Goal: Entertainment & Leisure: Consume media (video, audio)

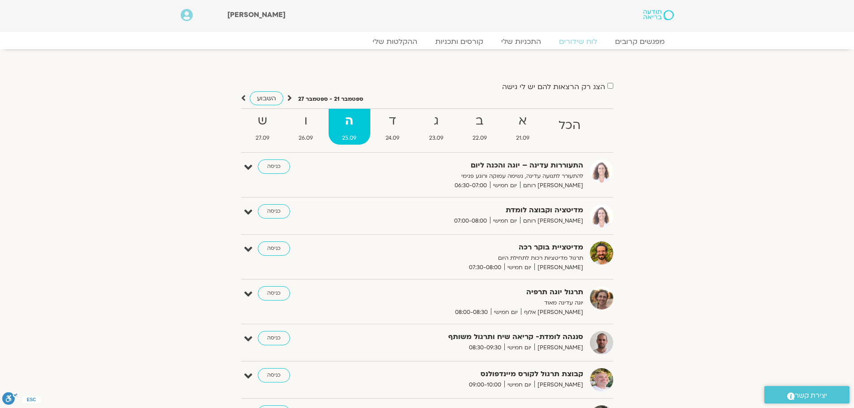
click at [183, 167] on div "הצג רק הרצאות להם יש [PERSON_NAME] גישה [DATE] - [DATE] השבוע להציג אירועים שפת…" at bounding box center [427, 336] width 502 height 511
click at [484, 128] on strong "ב" at bounding box center [480, 121] width 42 height 20
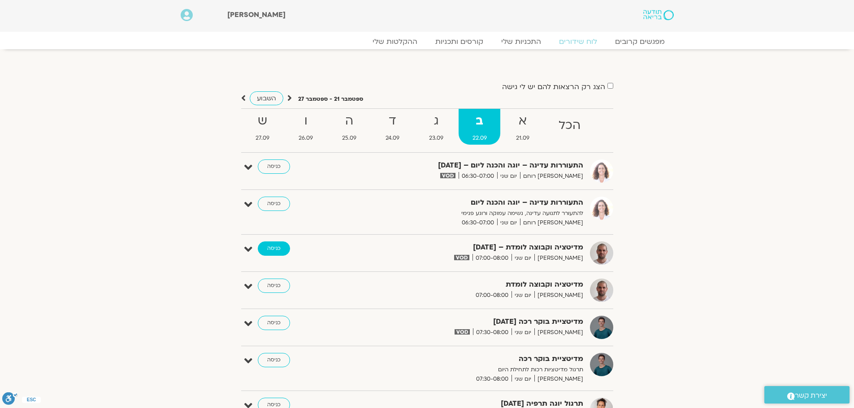
click at [268, 250] on link "כניסה" at bounding box center [274, 249] width 32 height 14
